Goal: Navigation & Orientation: Find specific page/section

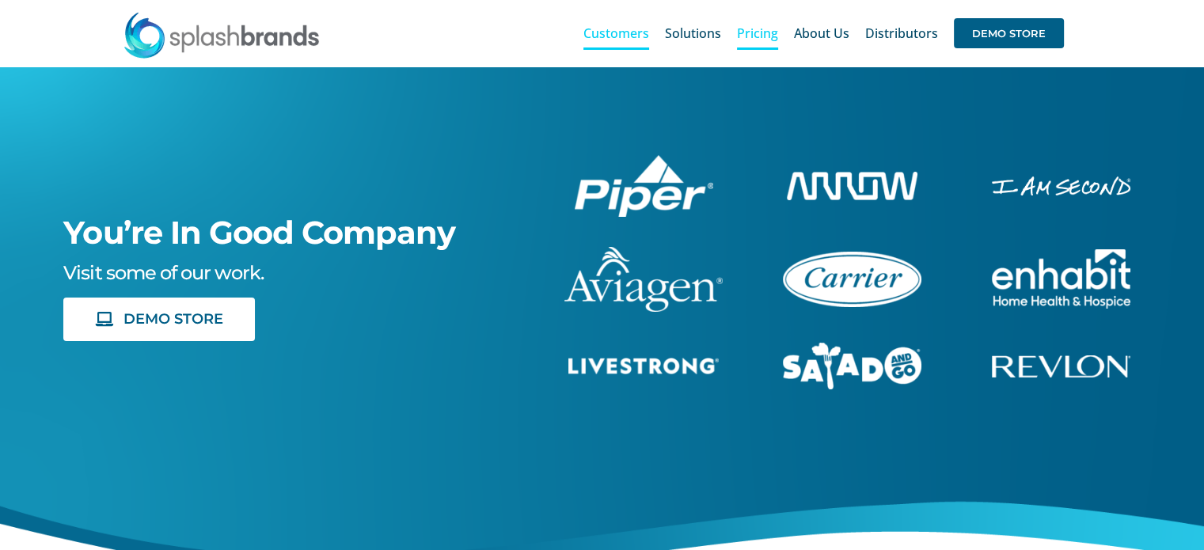
click at [753, 36] on span "Pricing" at bounding box center [757, 33] width 41 height 13
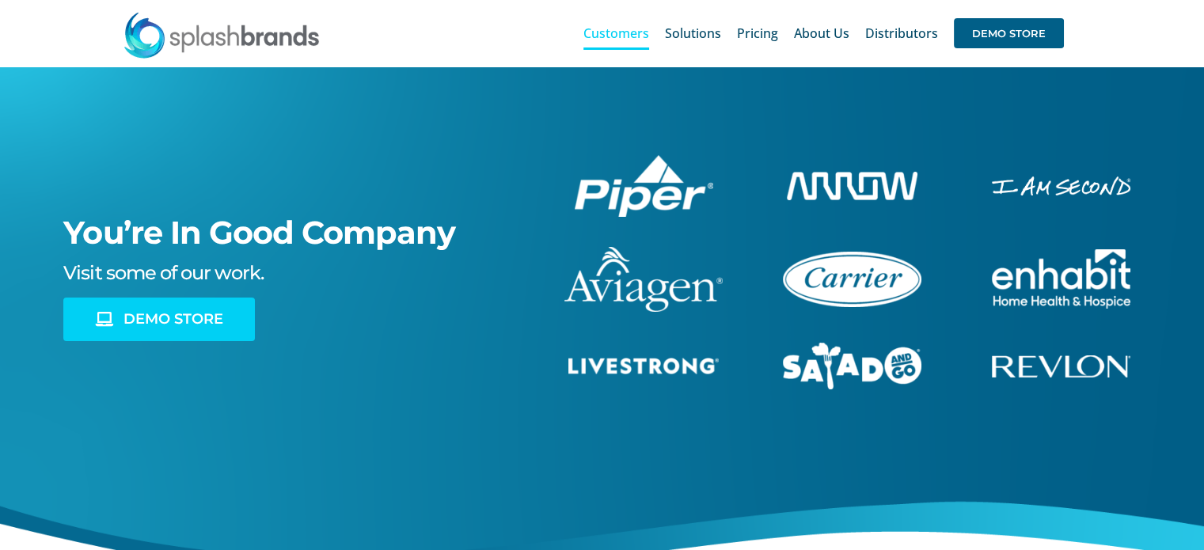
click at [187, 325] on span "DEMO STORE" at bounding box center [173, 319] width 100 height 17
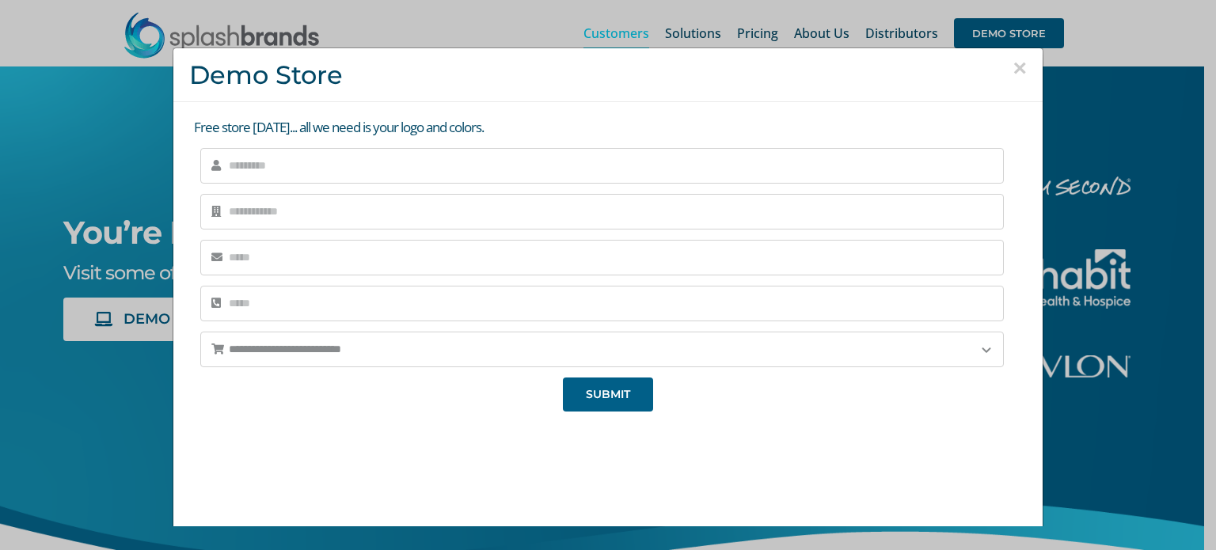
click at [1012, 69] on button "×" at bounding box center [1019, 68] width 14 height 24
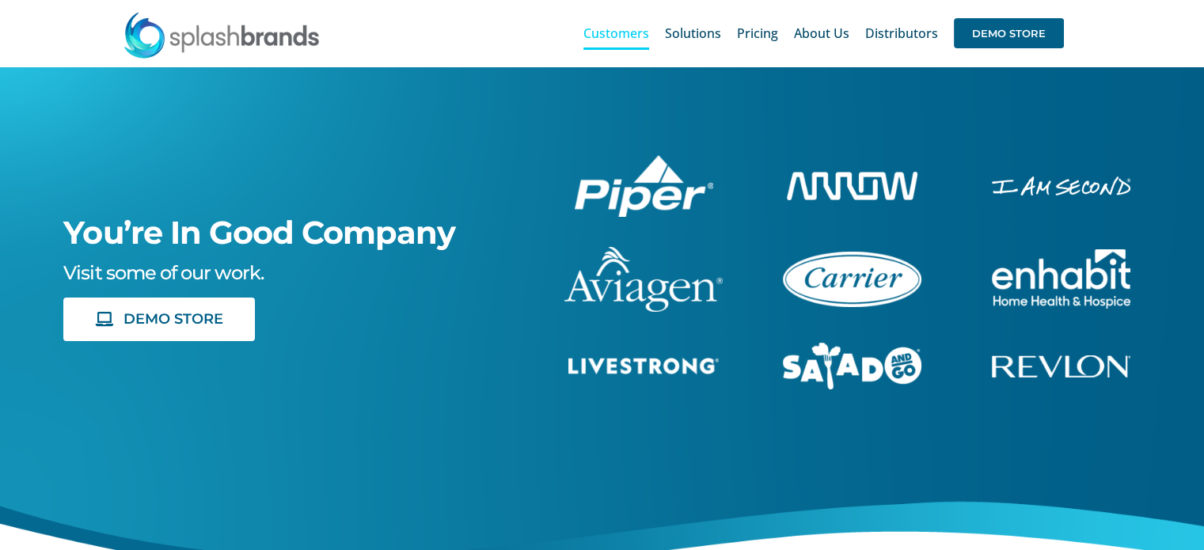
click at [815, 129] on div "You’re In Good Company Visit some of our work. DEMO STORE" at bounding box center [602, 343] width 1252 height 554
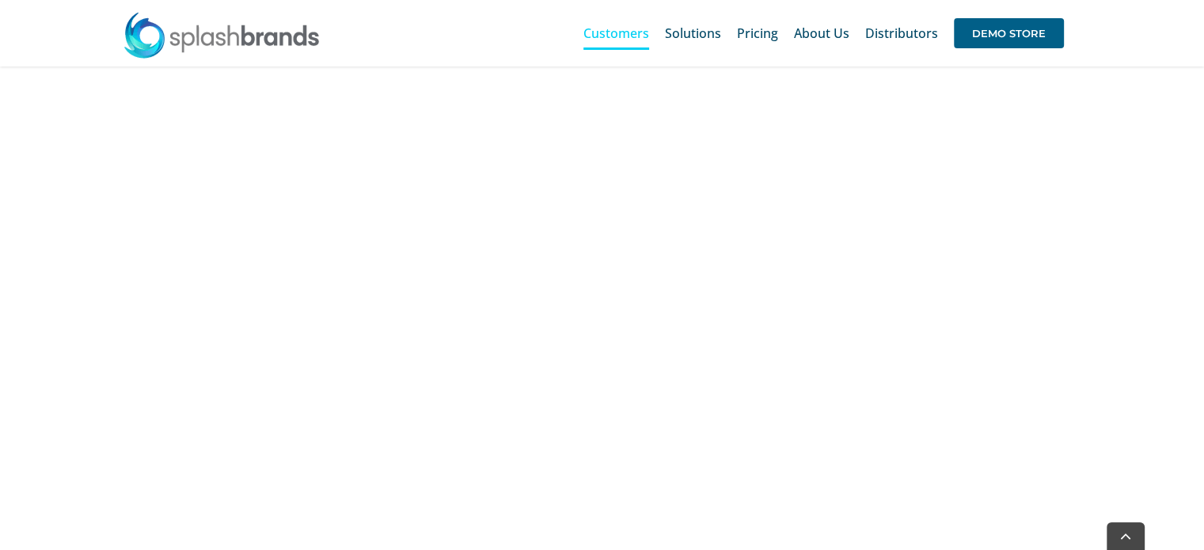
scroll to position [950, 0]
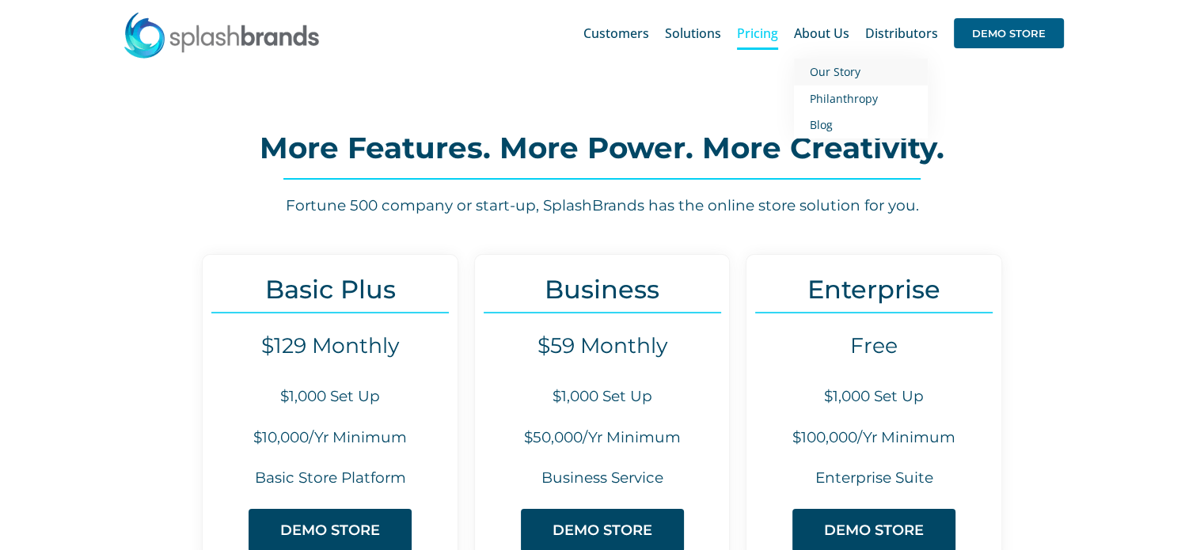
click at [833, 73] on span "Our Story" at bounding box center [835, 71] width 51 height 15
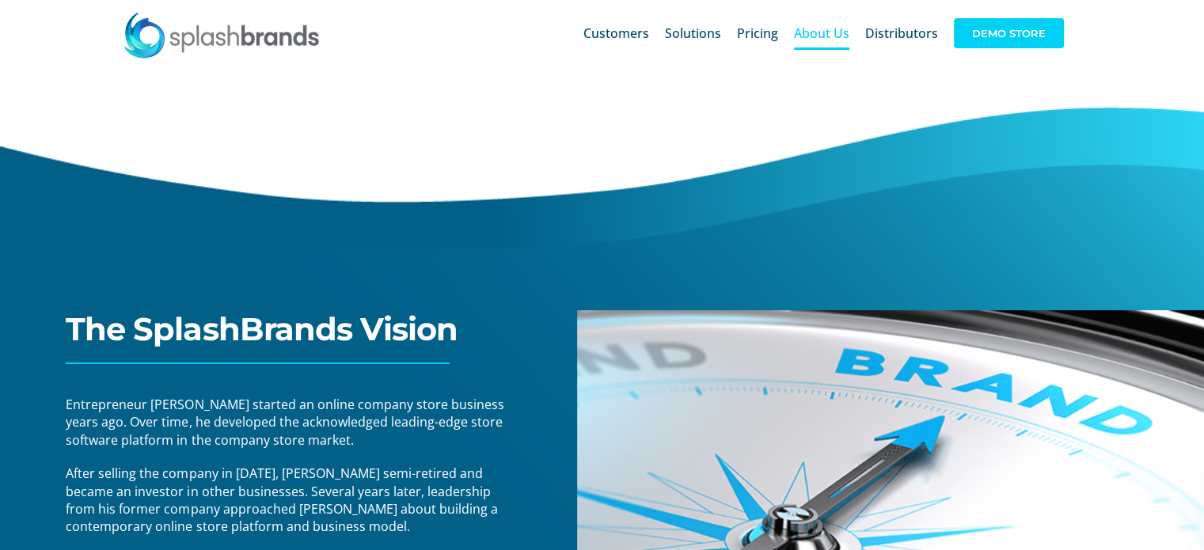
click at [1038, 29] on span "DEMO STORE" at bounding box center [1009, 33] width 110 height 30
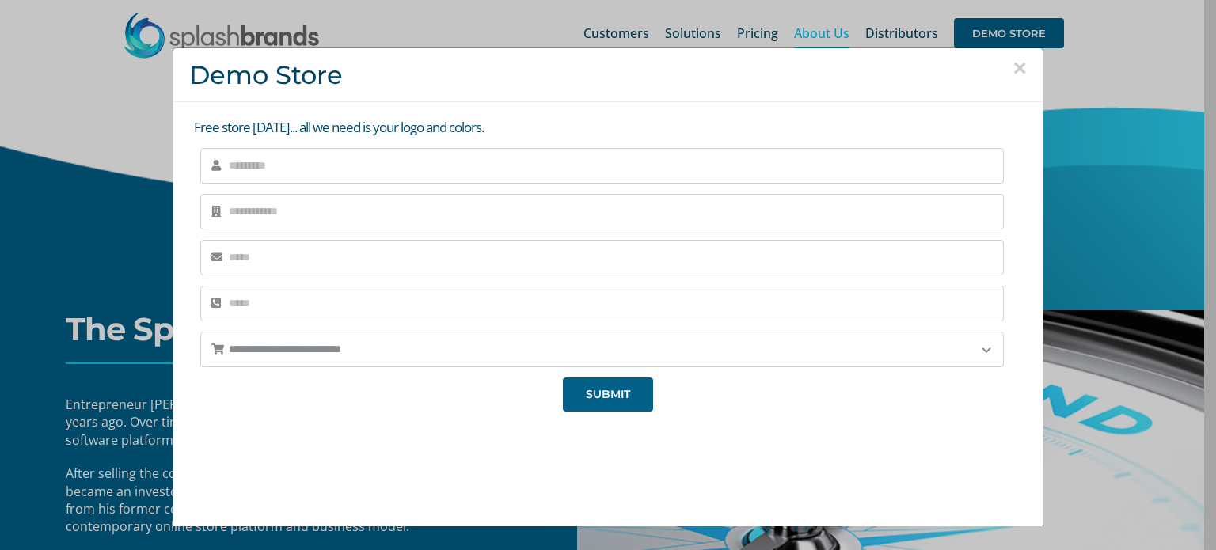
click at [1012, 63] on button "×" at bounding box center [1019, 68] width 14 height 24
